Goal: Information Seeking & Learning: Learn about a topic

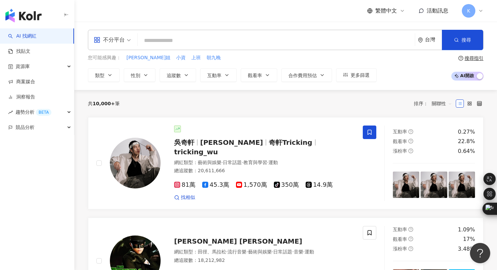
click at [117, 40] on div "不分平台" at bounding box center [109, 39] width 31 height 11
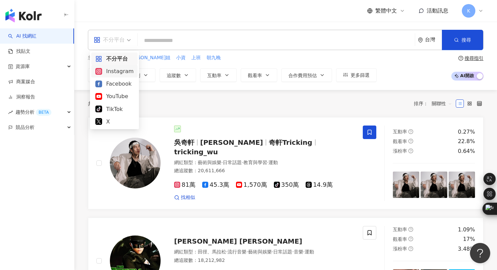
click at [122, 73] on div "Instagram" at bounding box center [114, 71] width 38 height 8
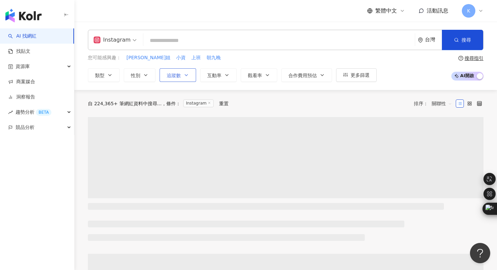
click at [178, 74] on span "追蹤數" at bounding box center [174, 75] width 14 height 5
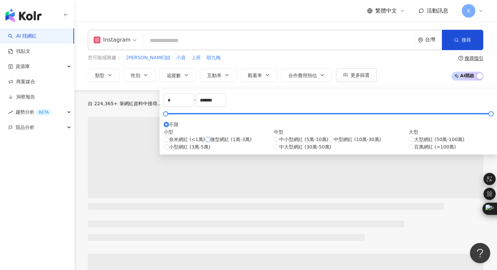
click at [210, 143] on span "微型網紅 (1萬-3萬)" at bounding box center [230, 139] width 41 height 7
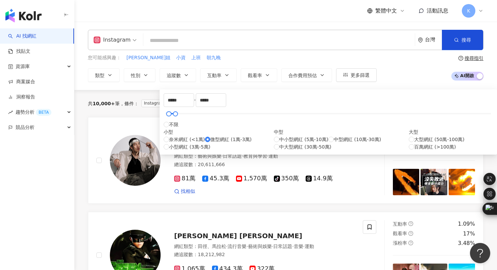
type input "*****"
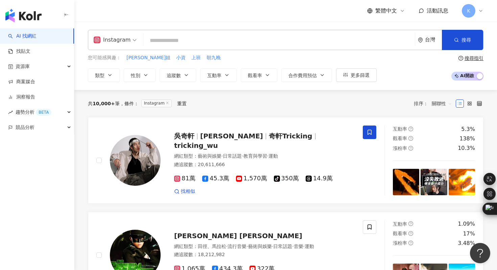
click at [382, 86] on div "Instagram 台灣 搜尋 5eec218b-4f83-4249-993a-8acbb0ed842c [PERSON_NAME] 787,889 追蹤者 …" at bounding box center [285, 56] width 422 height 68
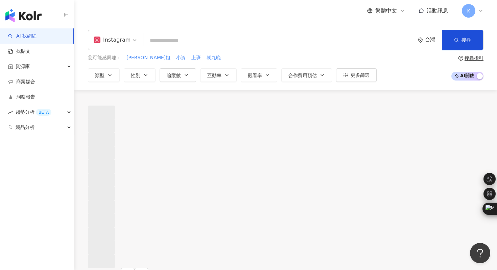
click at [200, 43] on input "search" at bounding box center [279, 40] width 266 height 13
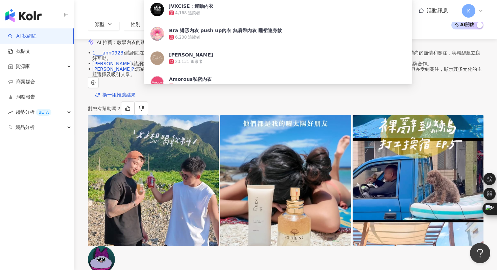
scroll to position [52, 0]
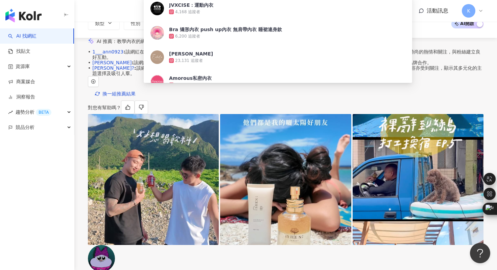
type input "**"
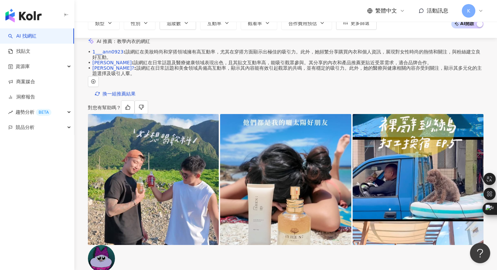
click at [73, 165] on div "AI 找網紅 找貼文 資源庫 商案媒合 洞察報告 趨勢分析 BETA 競品分析" at bounding box center [37, 148] width 74 height 241
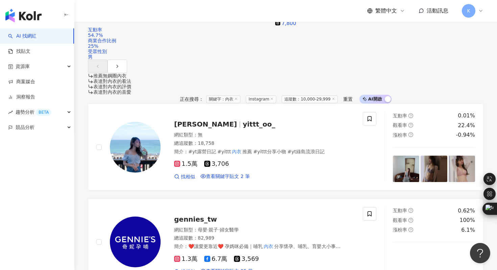
scroll to position [755, 0]
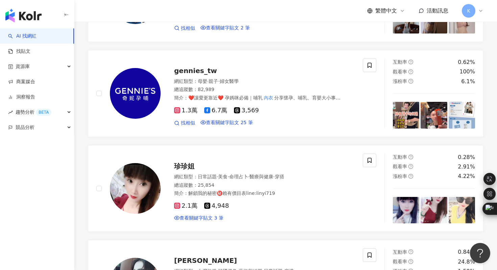
scroll to position [892, 0]
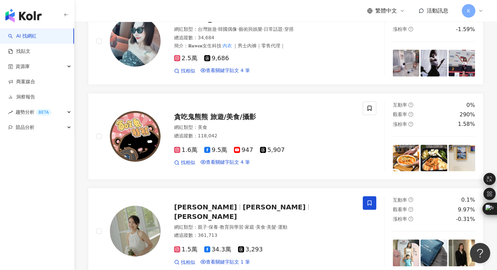
scroll to position [1134, 0]
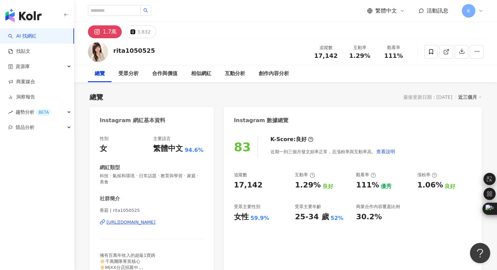
scroll to position [4, 0]
